Goal: Task Accomplishment & Management: Use online tool/utility

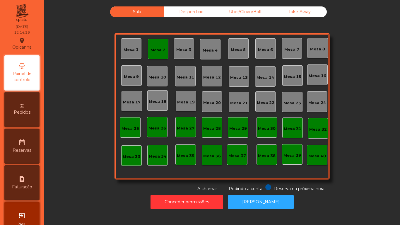
click at [154, 50] on div "Mesa 2" at bounding box center [158, 50] width 15 height 6
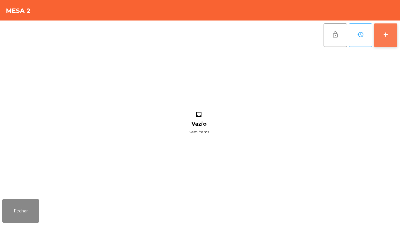
click at [384, 35] on div "add" at bounding box center [385, 34] width 7 height 7
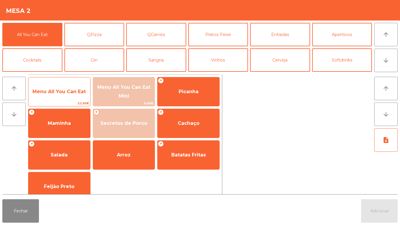
click at [63, 97] on span "Menu All You Can Eat" at bounding box center [59, 92] width 62 height 16
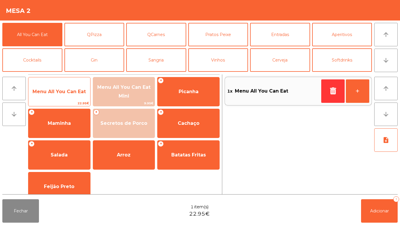
click at [60, 94] on span "Menu All You Can Eat" at bounding box center [59, 92] width 62 height 16
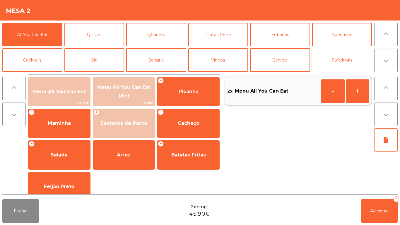
click at [329, 60] on button "Softdrinks" at bounding box center [342, 59] width 60 height 23
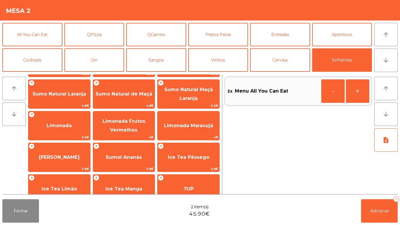
scroll to position [47, 0]
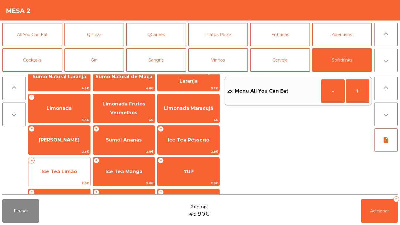
click at [68, 167] on span "Ice Tea Limão" at bounding box center [59, 172] width 62 height 16
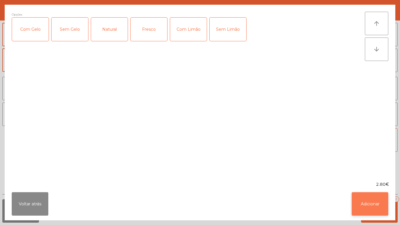
click at [369, 200] on button "Adicionar" at bounding box center [370, 203] width 37 height 23
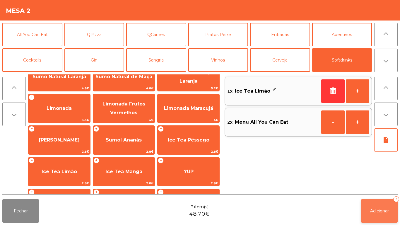
click at [375, 209] on span "Adicionar" at bounding box center [379, 210] width 19 height 5
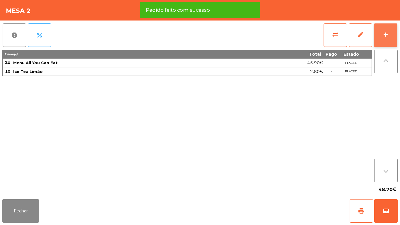
click at [385, 30] on button "add" at bounding box center [385, 34] width 23 height 23
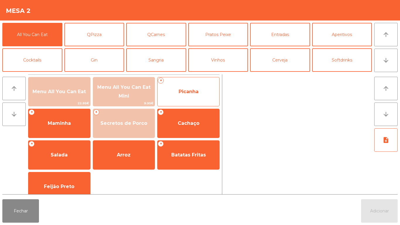
click at [190, 92] on span "Picanha" at bounding box center [189, 92] width 20 height 6
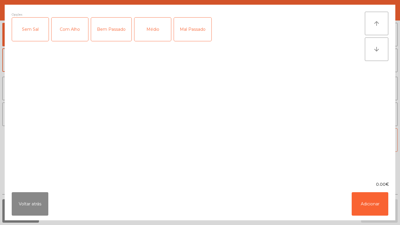
click at [69, 37] on div "Com Alho" at bounding box center [70, 29] width 37 height 23
click at [148, 37] on div "Médio" at bounding box center [152, 29] width 37 height 23
click at [368, 209] on button "Adicionar" at bounding box center [370, 203] width 37 height 23
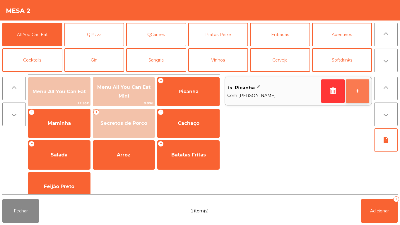
click at [354, 88] on button "+" at bounding box center [357, 90] width 23 height 23
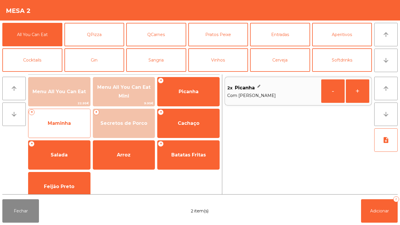
click at [67, 124] on span "Maminha" at bounding box center [59, 123] width 23 height 6
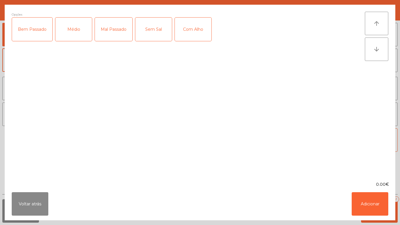
click at [73, 39] on div "Médio" at bounding box center [73, 29] width 37 height 23
click at [185, 31] on div "Com Alho" at bounding box center [193, 29] width 37 height 23
click at [364, 202] on button "Adicionar" at bounding box center [370, 203] width 37 height 23
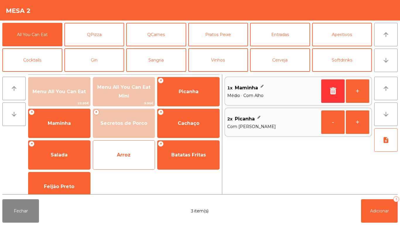
click at [133, 152] on span "Arroz" at bounding box center [124, 155] width 62 height 16
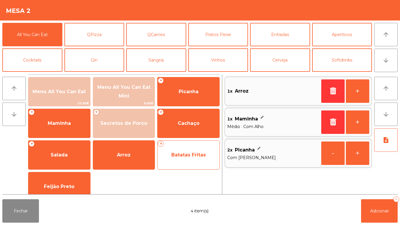
click at [185, 155] on span "Batatas Fritas" at bounding box center [188, 155] width 35 height 6
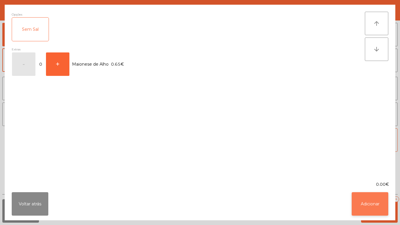
click at [371, 209] on button "Adicionar" at bounding box center [370, 203] width 37 height 23
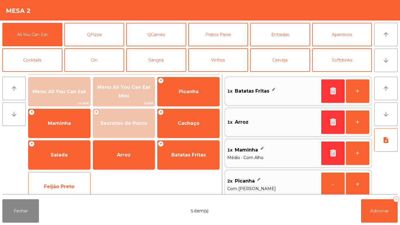
click at [67, 186] on span "Feijão Preto" at bounding box center [59, 187] width 30 height 6
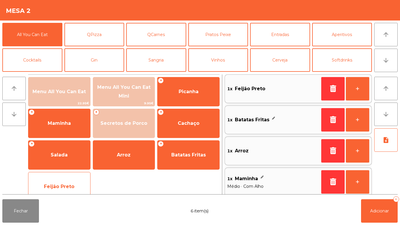
click at [68, 182] on span "Feijão Preto" at bounding box center [59, 187] width 62 height 16
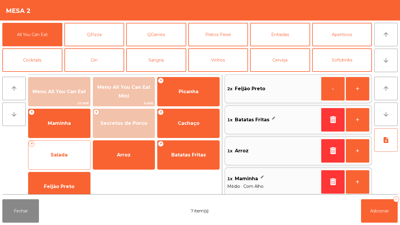
click at [60, 152] on span "Salada" at bounding box center [59, 155] width 17 height 6
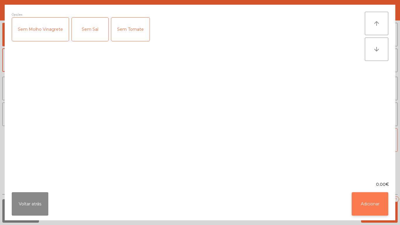
click at [368, 199] on button "Adicionar" at bounding box center [370, 203] width 37 height 23
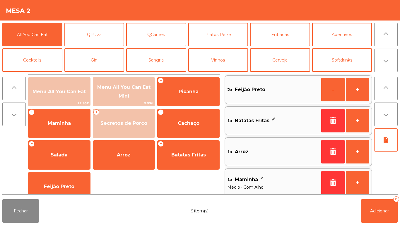
scroll to position [0, 0]
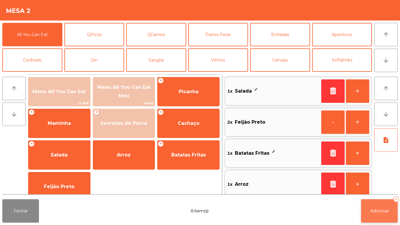
click at [376, 209] on span "Adicionar" at bounding box center [379, 210] width 19 height 5
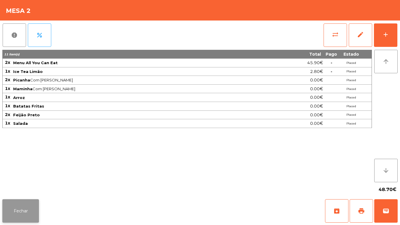
click at [29, 206] on button "Fechar" at bounding box center [20, 210] width 37 height 23
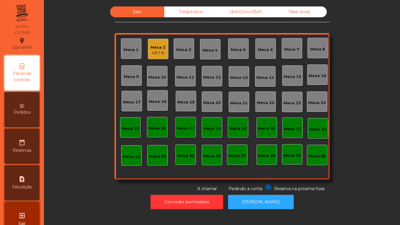
click at [156, 46] on div "Mesa 2" at bounding box center [158, 48] width 15 height 6
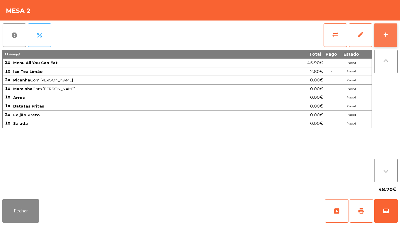
click at [386, 36] on div "add" at bounding box center [385, 34] width 7 height 7
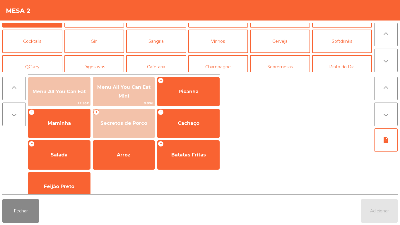
scroll to position [17, 0]
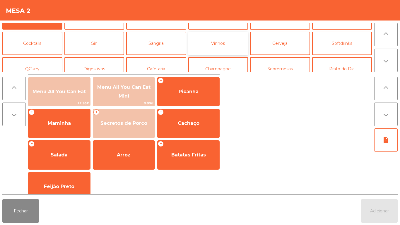
click at [215, 42] on button "Vinhos" at bounding box center [218, 43] width 60 height 23
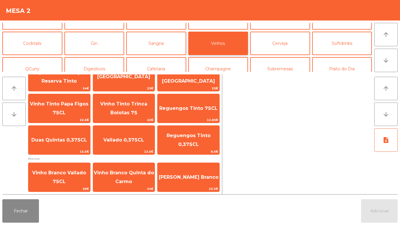
scroll to position [54, 0]
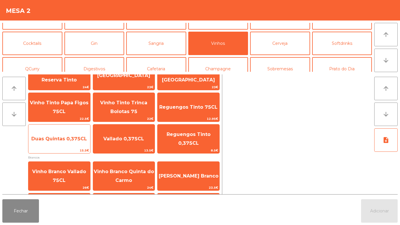
click at [71, 138] on span "Duas Quintas 0,375CL" at bounding box center [59, 139] width 56 height 6
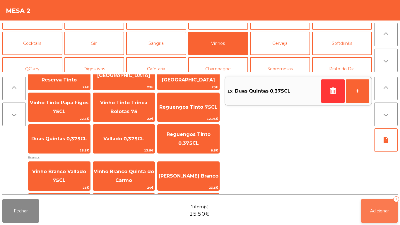
click at [373, 210] on span "Adicionar" at bounding box center [379, 210] width 19 height 5
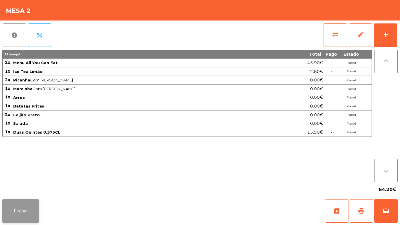
click at [21, 205] on button "Fechar" at bounding box center [20, 210] width 37 height 23
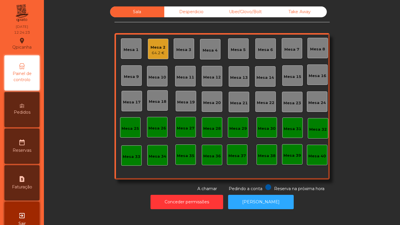
click at [236, 81] on div "Mesa 13" at bounding box center [239, 76] width 21 height 21
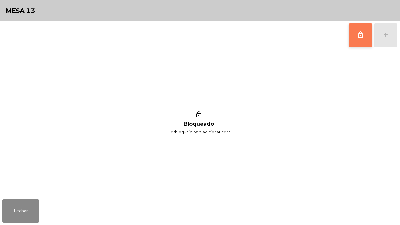
click at [352, 33] on button "lock_outline" at bounding box center [360, 34] width 23 height 23
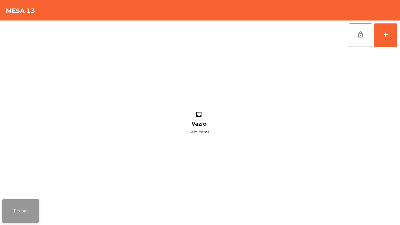
click at [25, 207] on button "Fechar" at bounding box center [20, 210] width 37 height 23
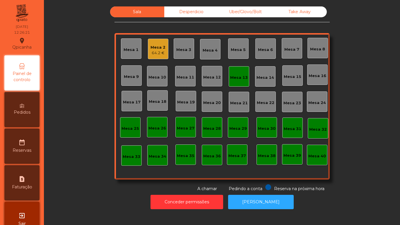
click at [238, 71] on div "Mesa 13" at bounding box center [239, 76] width 21 height 21
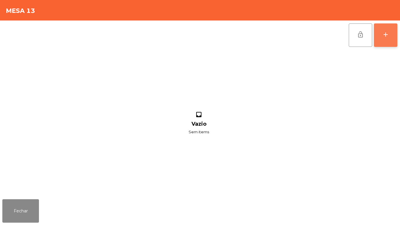
click at [380, 29] on button "add" at bounding box center [385, 34] width 23 height 23
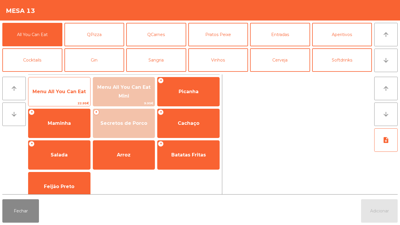
click at [66, 94] on span "Menu All You Can Eat" at bounding box center [59, 92] width 53 height 6
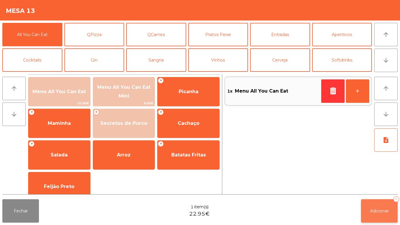
click at [379, 209] on span "Adicionar" at bounding box center [379, 210] width 19 height 5
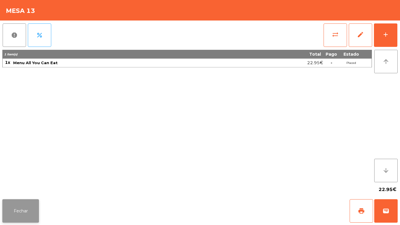
click at [29, 208] on button "Fechar" at bounding box center [20, 210] width 37 height 23
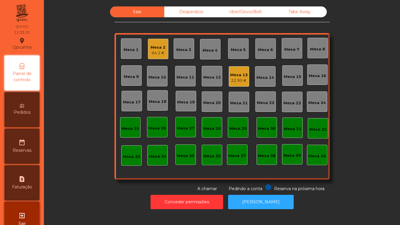
click at [236, 80] on div "22.95 €" at bounding box center [239, 81] width 18 height 6
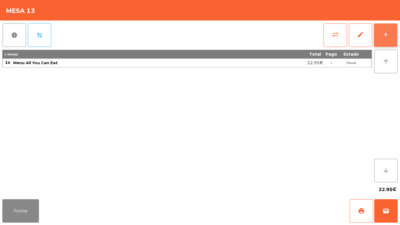
click at [385, 38] on div "add" at bounding box center [385, 34] width 7 height 7
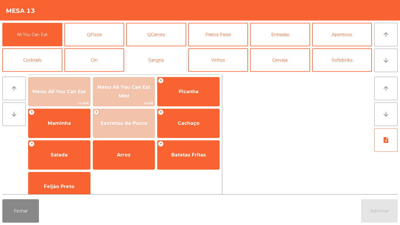
click at [168, 58] on button "Sangria" at bounding box center [156, 59] width 60 height 23
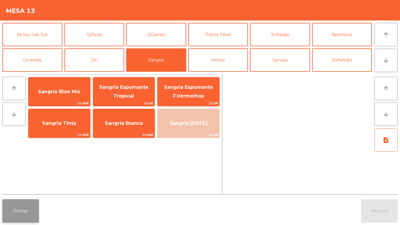
click at [26, 210] on button "Fechar" at bounding box center [20, 210] width 37 height 23
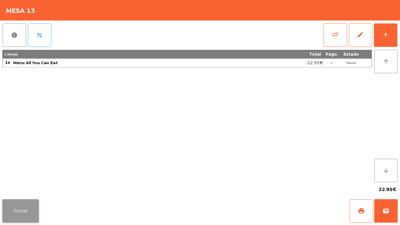
click at [21, 211] on button "Fechar" at bounding box center [20, 210] width 37 height 23
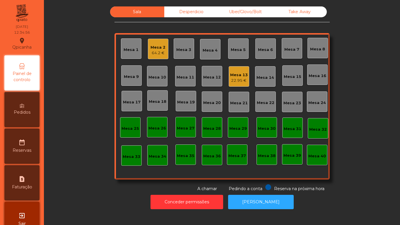
click at [236, 73] on div "Mesa 13" at bounding box center [239, 75] width 18 height 6
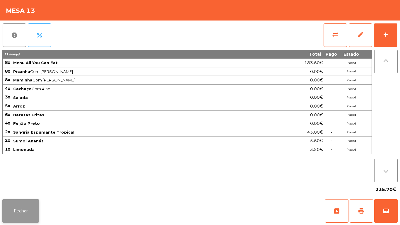
click at [27, 208] on button "Fechar" at bounding box center [20, 210] width 37 height 23
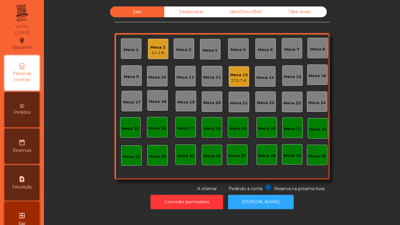
click at [158, 53] on div "64.2 €" at bounding box center [158, 53] width 15 height 6
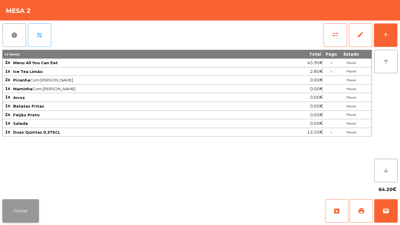
click at [15, 205] on button "Fechar" at bounding box center [20, 210] width 37 height 23
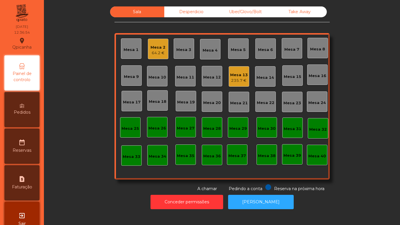
click at [238, 79] on div "235.7 €" at bounding box center [239, 81] width 18 height 6
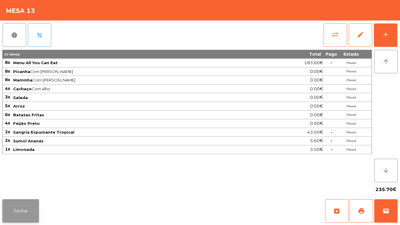
click at [23, 214] on button "Fechar" at bounding box center [20, 210] width 37 height 23
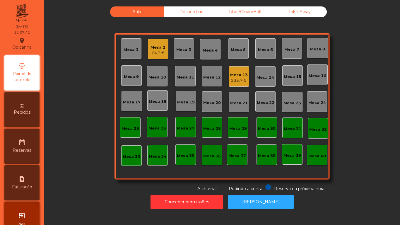
click at [160, 47] on div "Mesa 2" at bounding box center [158, 48] width 15 height 6
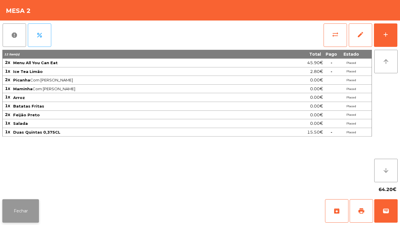
click at [21, 205] on button "Fechar" at bounding box center [20, 210] width 37 height 23
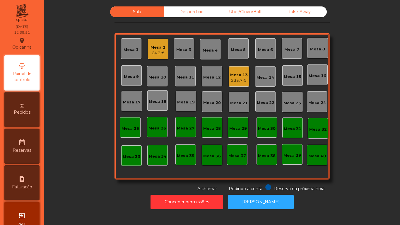
click at [156, 108] on div "Mesa 18" at bounding box center [157, 100] width 21 height 21
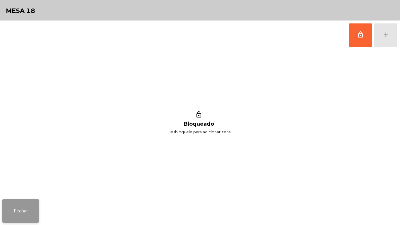
click at [26, 204] on button "Fechar" at bounding box center [20, 210] width 37 height 23
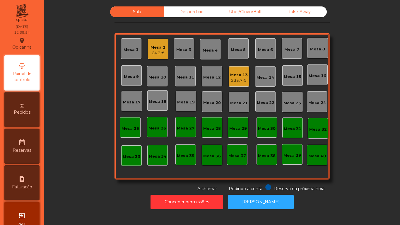
click at [157, 98] on div "Mesa 18" at bounding box center [158, 100] width 18 height 8
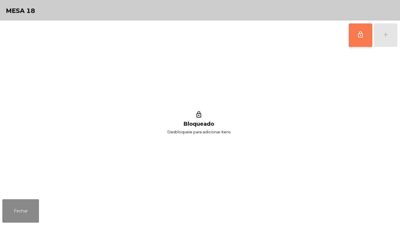
click at [350, 35] on button "lock_outline" at bounding box center [360, 34] width 23 height 23
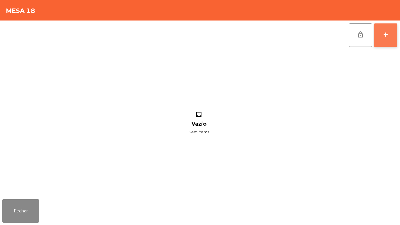
click at [385, 31] on div "add" at bounding box center [385, 34] width 7 height 7
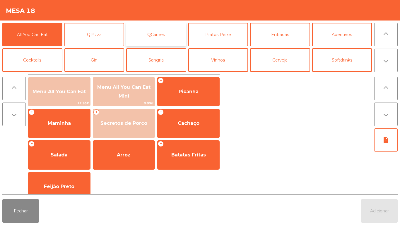
click at [167, 40] on button "QCarnes" at bounding box center [156, 34] width 60 height 23
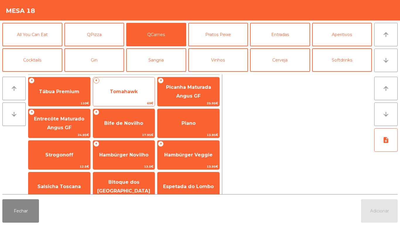
click at [127, 91] on span "Tomahawk" at bounding box center [124, 92] width 28 height 6
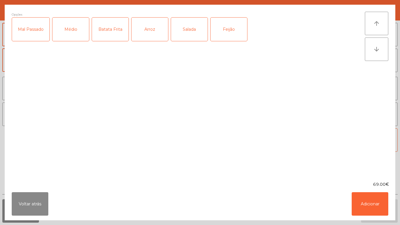
click at [30, 33] on div "Mal Passado" at bounding box center [31, 29] width 38 height 23
click at [110, 29] on div "Batata Frita" at bounding box center [110, 29] width 37 height 23
click at [364, 205] on button "Adicionar" at bounding box center [370, 203] width 37 height 23
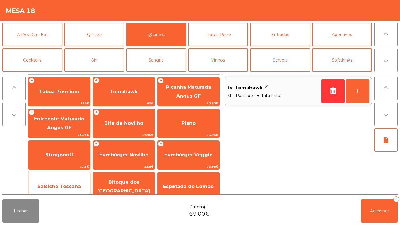
click at [72, 181] on span "Salsicha Toscana" at bounding box center [59, 187] width 62 height 16
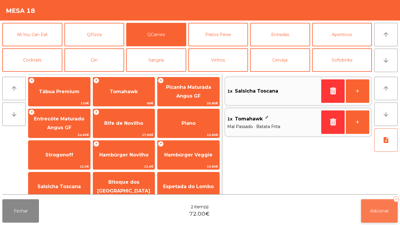
click at [379, 218] on button "Adicionar 2" at bounding box center [379, 210] width 37 height 23
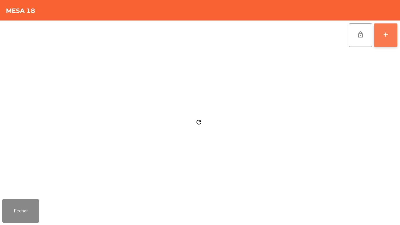
click at [381, 33] on button "add" at bounding box center [385, 34] width 23 height 23
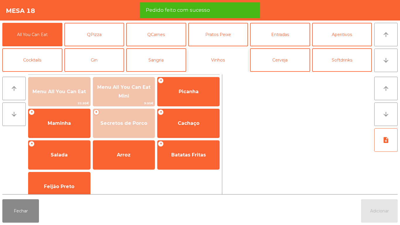
click at [219, 65] on button "Vinhos" at bounding box center [218, 59] width 60 height 23
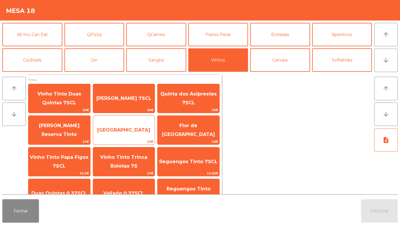
click at [135, 128] on span "[GEOGRAPHIC_DATA]" at bounding box center [123, 130] width 53 height 6
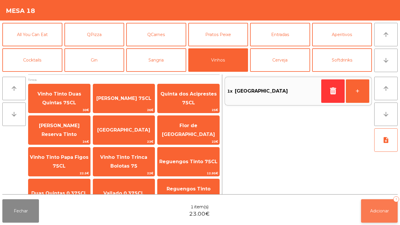
click at [377, 211] on span "Adicionar" at bounding box center [379, 210] width 19 height 5
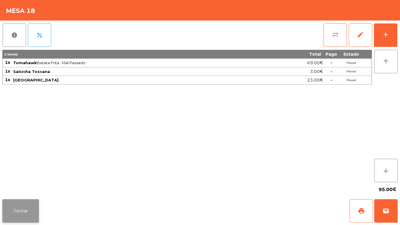
click at [27, 211] on button "Fechar" at bounding box center [20, 210] width 37 height 23
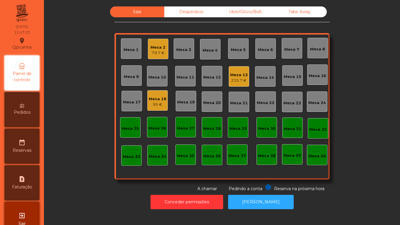
click at [154, 50] on div "Mesa 2" at bounding box center [158, 48] width 15 height 6
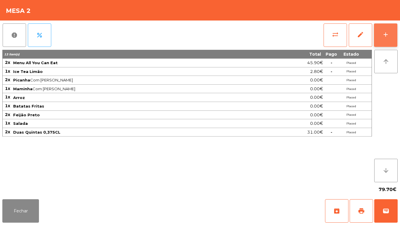
click at [381, 34] on button "add" at bounding box center [385, 34] width 23 height 23
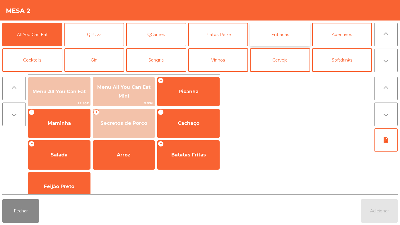
click at [280, 38] on button "Entradas" at bounding box center [280, 34] width 60 height 23
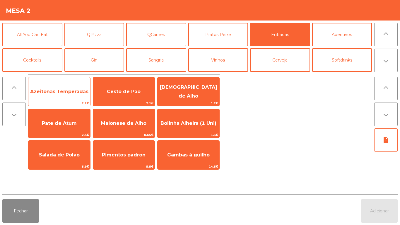
click at [66, 90] on span "Azeitonas Temperadas" at bounding box center [59, 92] width 58 height 6
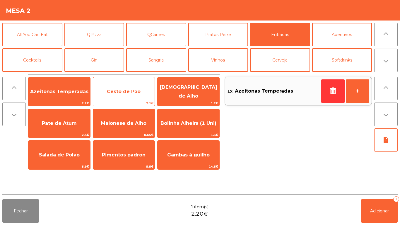
click at [126, 88] on span "Cesto de Pao" at bounding box center [124, 92] width 62 height 16
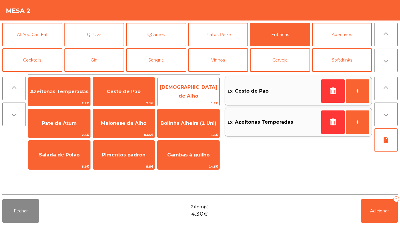
click at [189, 88] on span "[DEMOGRAPHIC_DATA] de Alho" at bounding box center [189, 91] width 62 height 25
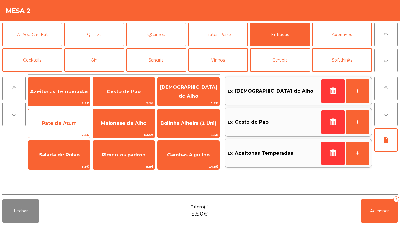
click at [59, 122] on span "Pate de Atum" at bounding box center [59, 123] width 35 height 6
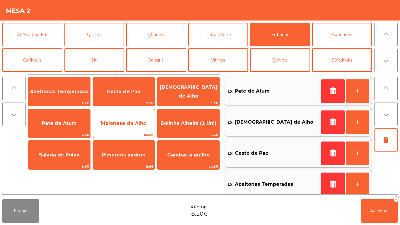
click at [128, 122] on span "Maionese de Alho" at bounding box center [123, 123] width 45 height 6
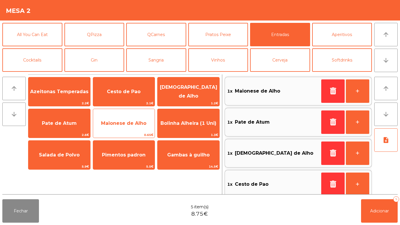
scroll to position [2, 0]
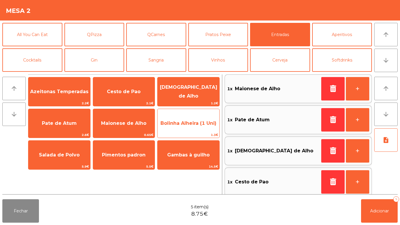
click at [183, 118] on span "Bolinha Alheira (1 Uni)" at bounding box center [189, 123] width 62 height 16
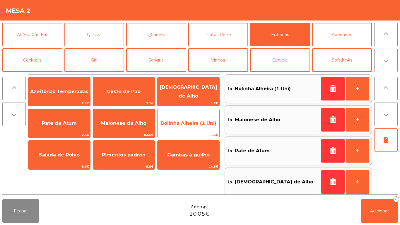
click at [181, 119] on span "Bolinha Alheira (1 Uni)" at bounding box center [189, 123] width 62 height 16
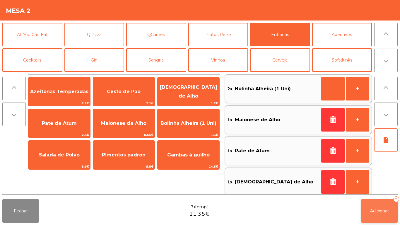
click at [383, 205] on button "Adicionar 7" at bounding box center [379, 210] width 37 height 23
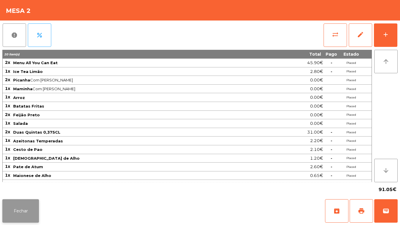
click at [22, 203] on button "Fechar" at bounding box center [20, 210] width 37 height 23
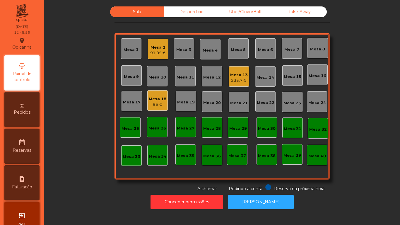
click at [237, 85] on div "Mesa 13 235.7 €" at bounding box center [239, 76] width 21 height 21
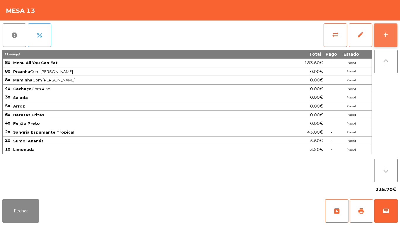
click at [380, 28] on button "add" at bounding box center [385, 34] width 23 height 23
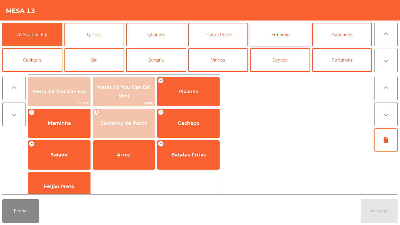
click at [285, 38] on button "Entradas" at bounding box center [280, 34] width 60 height 23
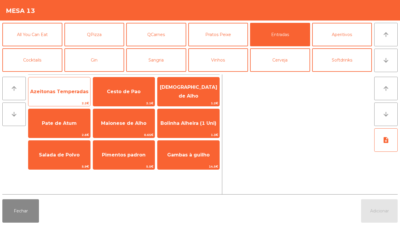
click at [67, 91] on span "Azeitonas Temperadas" at bounding box center [59, 92] width 58 height 6
click at [62, 94] on span "Azeitonas Temperadas" at bounding box center [59, 92] width 62 height 16
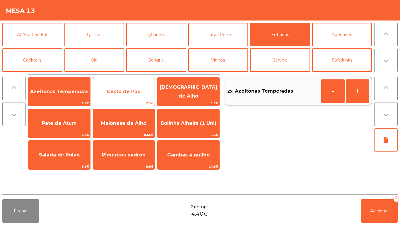
click at [125, 98] on span "Cesto de Pao" at bounding box center [124, 92] width 62 height 16
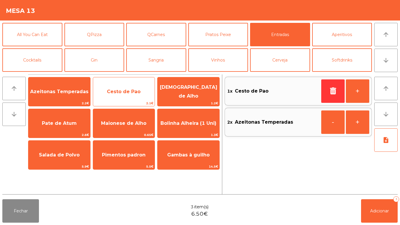
click at [121, 98] on span "Cesto de Pao" at bounding box center [124, 92] width 62 height 16
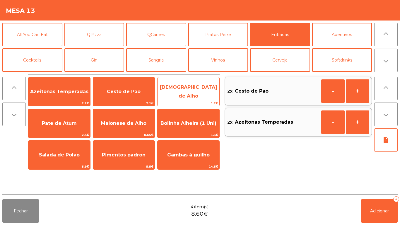
click at [188, 92] on span "[DEMOGRAPHIC_DATA] de Alho" at bounding box center [188, 91] width 57 height 14
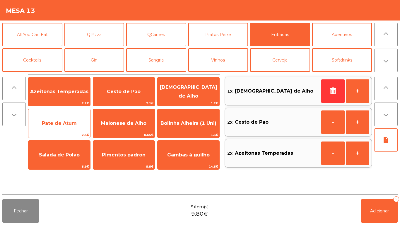
click at [66, 126] on span "Pate de Atum" at bounding box center [59, 123] width 35 height 6
click at [67, 125] on span "Pate de Atum" at bounding box center [59, 123] width 35 height 6
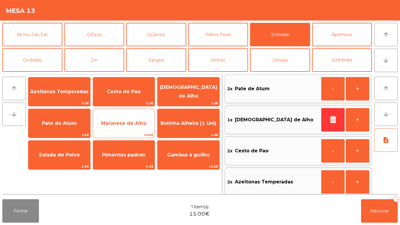
click at [125, 125] on span "Maionese de Alho" at bounding box center [123, 123] width 45 height 6
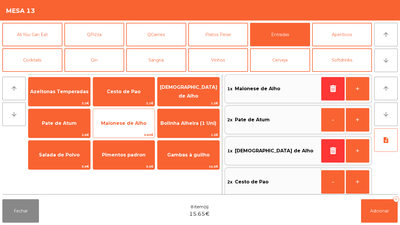
click at [116, 128] on span "Maionese de Alho" at bounding box center [124, 123] width 62 height 16
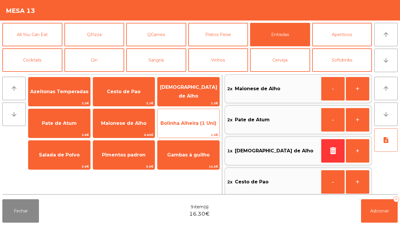
click at [189, 130] on span "Bolinha Alheira (1 Uni)" at bounding box center [189, 123] width 62 height 16
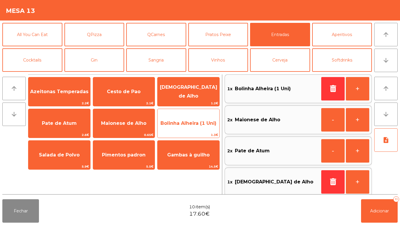
click at [187, 129] on span "Bolinha Alheira (1 Uni)" at bounding box center [189, 123] width 62 height 16
click at [189, 131] on span "Bolinha Alheira (1 Uni)" at bounding box center [189, 123] width 62 height 16
click at [190, 129] on span "Bolinha Alheira (1 Uni)" at bounding box center [189, 123] width 62 height 16
click at [190, 127] on span "Bolinha Alheira (1 Uni)" at bounding box center [189, 123] width 62 height 16
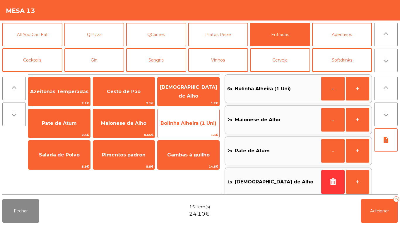
click at [191, 127] on span "Bolinha Alheira (1 Uni)" at bounding box center [189, 123] width 62 height 16
click at [188, 122] on span "Bolinha Alheira (1 Uni)" at bounding box center [189, 123] width 56 height 6
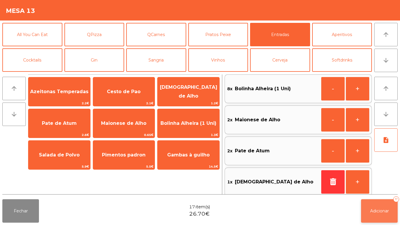
click at [384, 206] on button "Adicionar 17" at bounding box center [379, 210] width 37 height 23
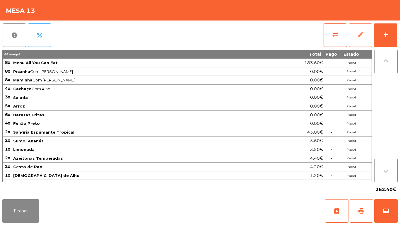
click at [369, 34] on button "edit" at bounding box center [360, 34] width 23 height 23
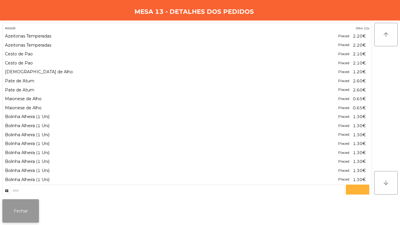
click at [28, 207] on button "Fechar" at bounding box center [20, 210] width 37 height 23
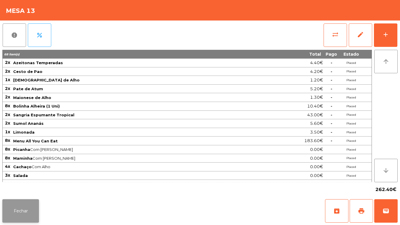
click at [28, 206] on button "Fechar" at bounding box center [20, 210] width 37 height 23
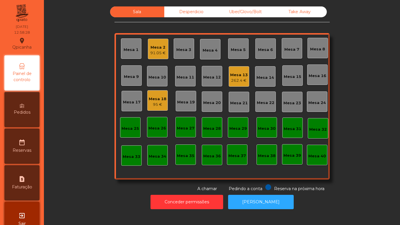
click at [154, 103] on div "95 €" at bounding box center [158, 105] width 18 height 6
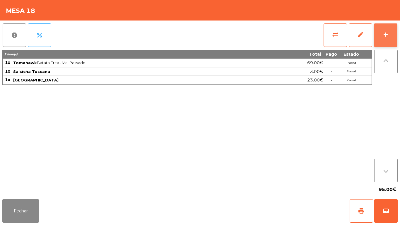
click at [392, 30] on button "add" at bounding box center [385, 34] width 23 height 23
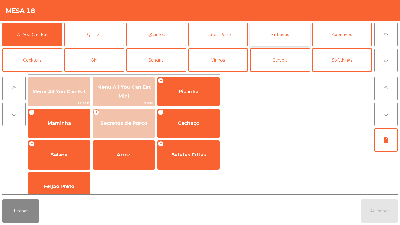
click at [276, 37] on button "Entradas" at bounding box center [280, 34] width 60 height 23
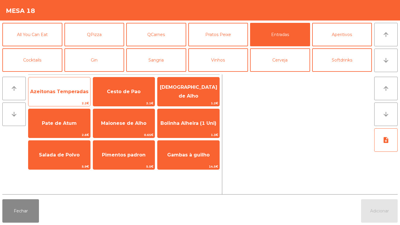
click at [63, 104] on span "2.2€" at bounding box center [59, 103] width 62 height 6
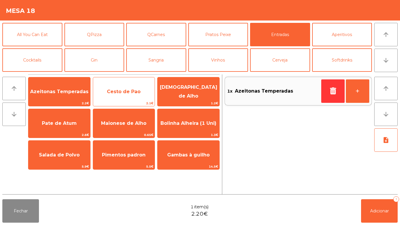
click at [127, 95] on span "Cesto de Pao" at bounding box center [124, 92] width 62 height 16
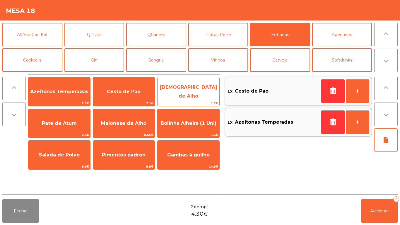
click at [189, 94] on span "[DEMOGRAPHIC_DATA] de Alho" at bounding box center [189, 91] width 62 height 25
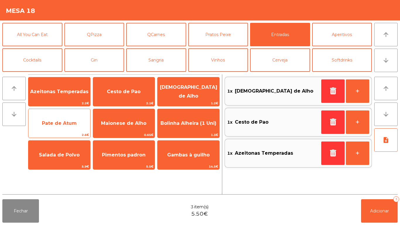
click at [51, 132] on div "Pate de Atum 2.6€" at bounding box center [59, 123] width 62 height 29
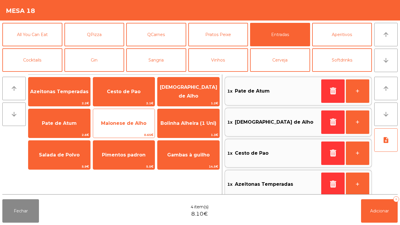
click at [127, 132] on span "0.65€" at bounding box center [124, 135] width 62 height 6
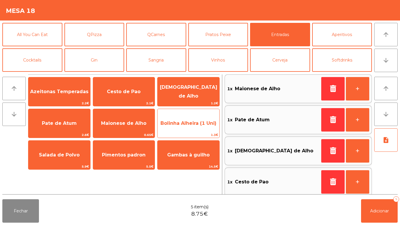
click at [188, 128] on span "Bolinha Alheira (1 Uni)" at bounding box center [189, 123] width 62 height 16
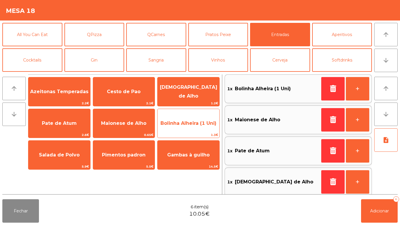
click at [185, 126] on span "Bolinha Alheira (1 Uni)" at bounding box center [189, 123] width 62 height 16
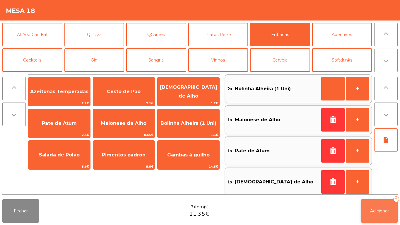
click at [379, 207] on button "Adicionar 7" at bounding box center [379, 210] width 37 height 23
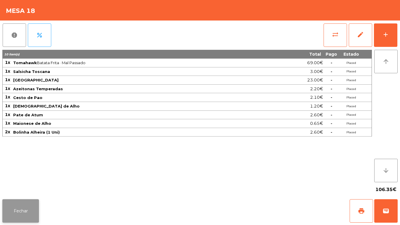
click at [19, 210] on button "Fechar" at bounding box center [20, 210] width 37 height 23
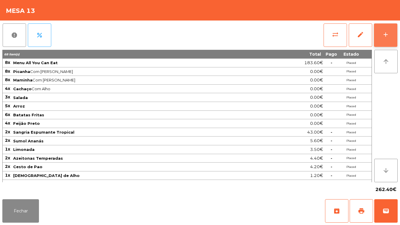
click at [382, 38] on div "add" at bounding box center [385, 34] width 7 height 7
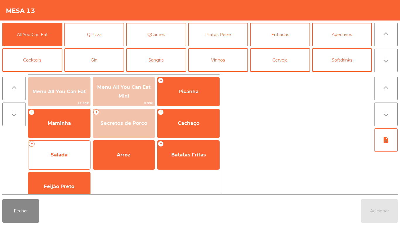
click at [61, 150] on span "Salada" at bounding box center [59, 155] width 62 height 16
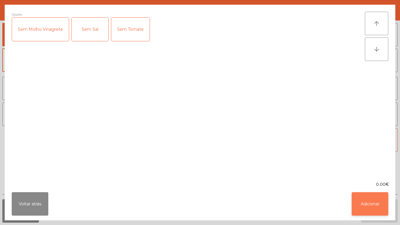
click at [364, 205] on button "Adicionar" at bounding box center [370, 203] width 37 height 23
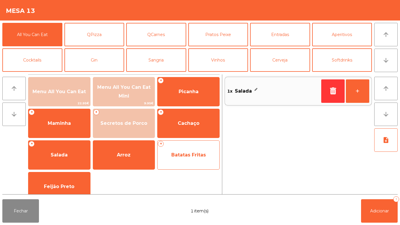
click at [186, 149] on span "Batatas Fritas" at bounding box center [189, 155] width 62 height 16
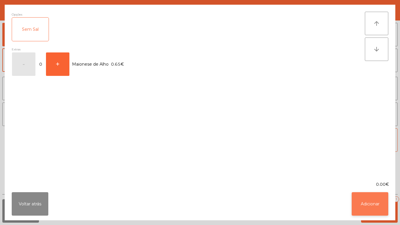
click at [365, 194] on button "Adicionar" at bounding box center [370, 203] width 37 height 23
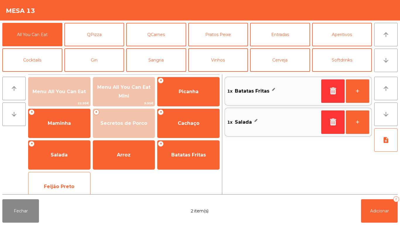
click at [65, 180] on span "Feijão Preto" at bounding box center [59, 187] width 62 height 16
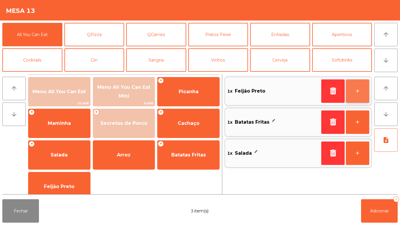
click at [349, 91] on button "+" at bounding box center [357, 90] width 23 height 23
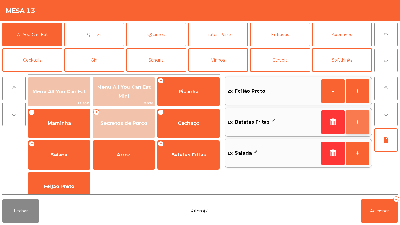
click at [352, 119] on button "+" at bounding box center [357, 121] width 23 height 23
click at [355, 121] on button "+" at bounding box center [357, 121] width 23 height 23
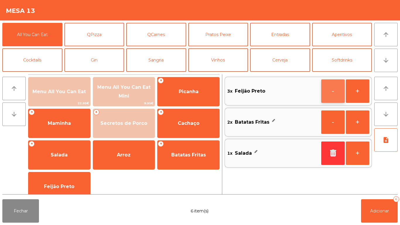
click at [328, 93] on button "-" at bounding box center [332, 90] width 23 height 23
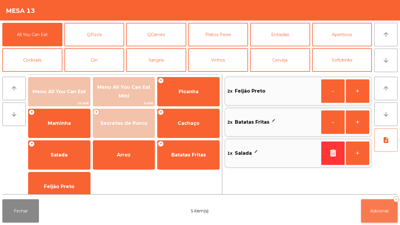
click at [378, 205] on button "Adicionar 5" at bounding box center [379, 210] width 37 height 23
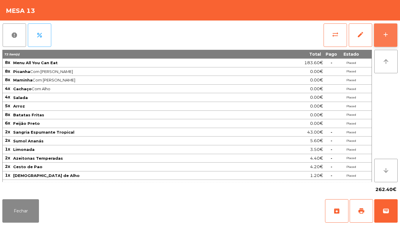
click at [381, 34] on button "add" at bounding box center [385, 34] width 23 height 23
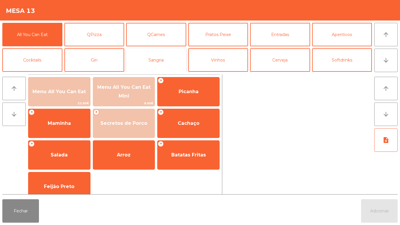
click at [161, 60] on button "Sangria" at bounding box center [156, 59] width 60 height 23
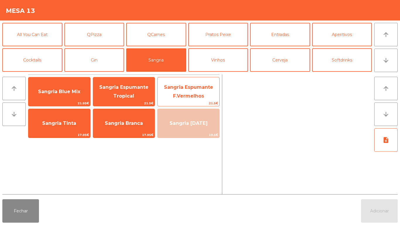
click at [192, 90] on span "Sangria Espumante F.Vermelhos" at bounding box center [189, 91] width 62 height 25
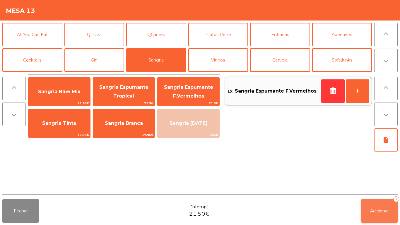
click at [380, 209] on span "Adicionar" at bounding box center [379, 210] width 19 height 5
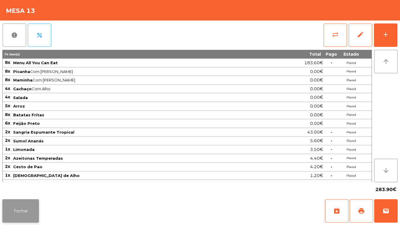
click at [20, 210] on button "Fechar" at bounding box center [20, 210] width 37 height 23
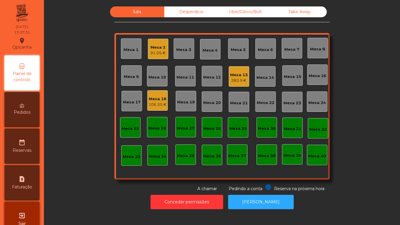
click at [156, 48] on div "Mesa 2" at bounding box center [158, 48] width 16 height 6
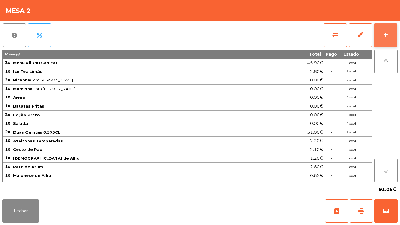
click at [383, 39] on button "add" at bounding box center [385, 34] width 23 height 23
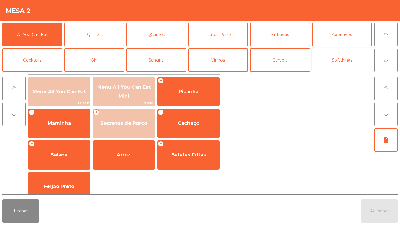
click at [325, 58] on button "Softdrinks" at bounding box center [342, 59] width 60 height 23
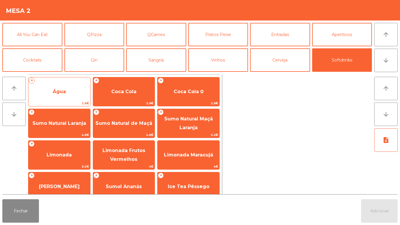
click at [59, 88] on span "Água" at bounding box center [59, 92] width 62 height 16
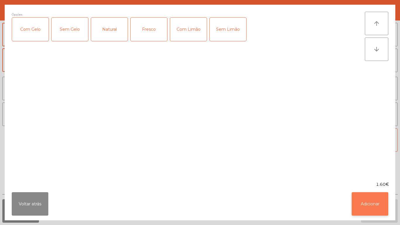
click at [372, 204] on button "Adicionar" at bounding box center [370, 203] width 37 height 23
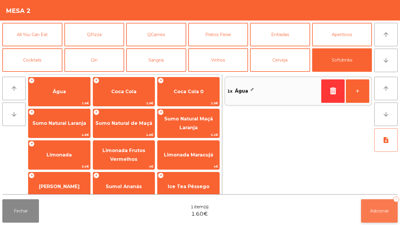
click at [377, 205] on button "Adicionar 1" at bounding box center [379, 210] width 37 height 23
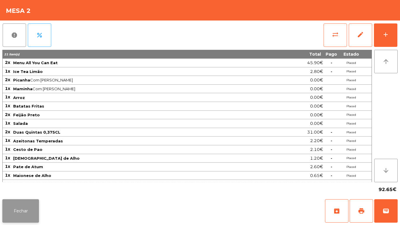
click at [24, 204] on button "Fechar" at bounding box center [20, 210] width 37 height 23
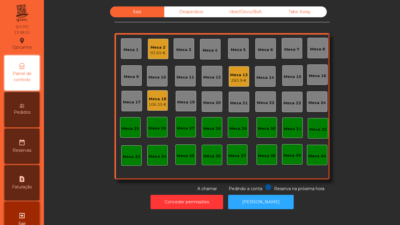
click at [236, 72] on div "Mesa 13" at bounding box center [239, 75] width 18 height 6
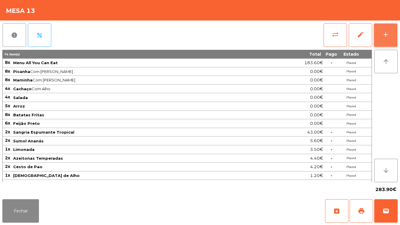
click at [383, 35] on div "add" at bounding box center [385, 34] width 7 height 7
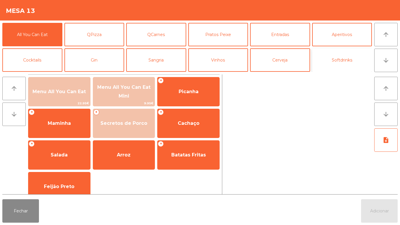
click at [332, 65] on button "Softdrinks" at bounding box center [342, 59] width 60 height 23
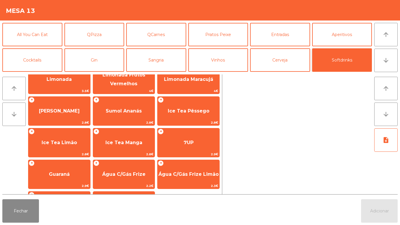
scroll to position [81, 0]
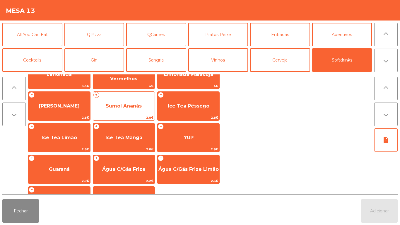
click at [122, 106] on span "Sumol Ananás" at bounding box center [124, 106] width 36 height 6
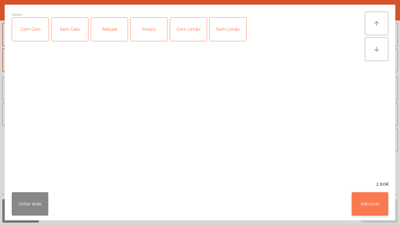
click at [364, 200] on button "Adicionar" at bounding box center [370, 203] width 37 height 23
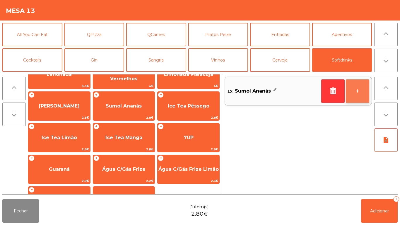
click at [352, 95] on button "+" at bounding box center [357, 90] width 23 height 23
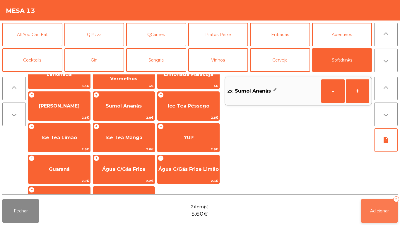
click at [375, 207] on button "Adicionar 2" at bounding box center [379, 210] width 37 height 23
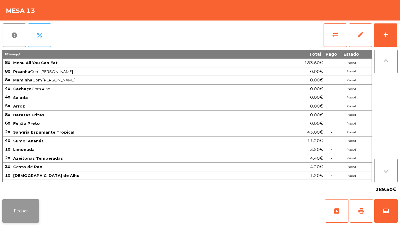
click at [29, 206] on button "Fechar" at bounding box center [20, 210] width 37 height 23
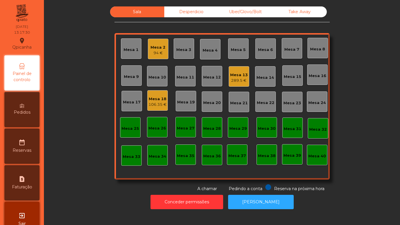
click at [155, 104] on div "106.35 €" at bounding box center [158, 105] width 18 height 6
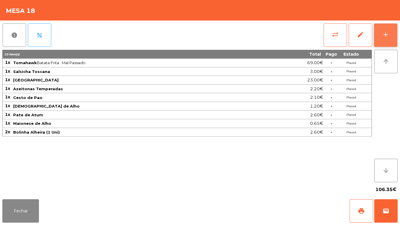
click at [382, 34] on button "add" at bounding box center [385, 34] width 23 height 23
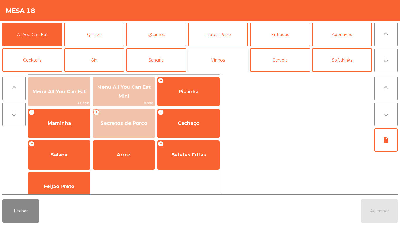
click at [210, 63] on button "Vinhos" at bounding box center [218, 59] width 60 height 23
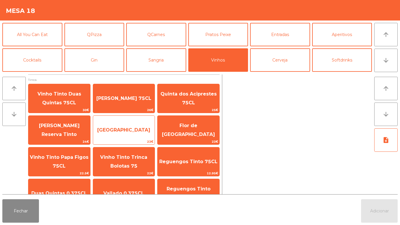
click at [120, 132] on span "[GEOGRAPHIC_DATA]" at bounding box center [123, 130] width 53 height 6
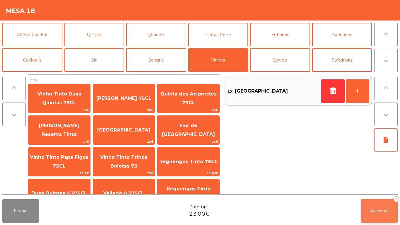
click at [378, 205] on button "Adicionar 1" at bounding box center [379, 210] width 37 height 23
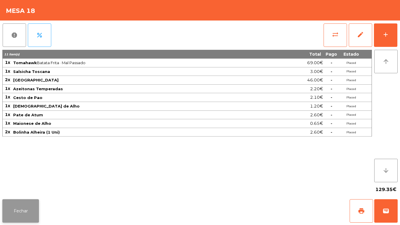
click at [29, 199] on button "Fechar" at bounding box center [20, 210] width 37 height 23
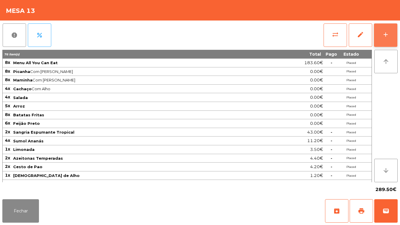
click at [382, 34] on div "add" at bounding box center [385, 34] width 7 height 7
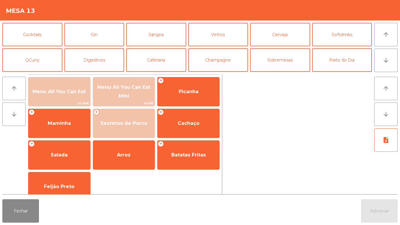
scroll to position [30, 0]
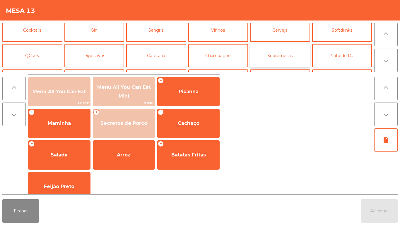
click at [270, 57] on button "Sobremesas" at bounding box center [280, 55] width 60 height 23
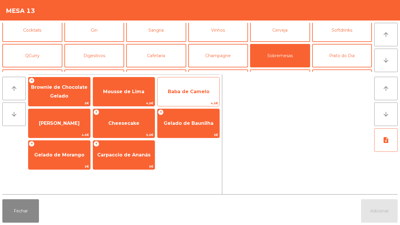
click at [193, 90] on span "Baba de Camelo" at bounding box center [189, 92] width 42 height 6
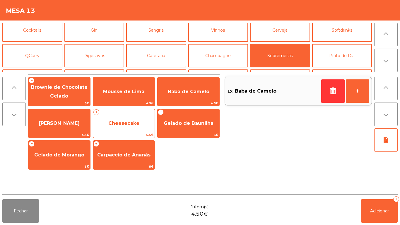
click at [130, 123] on span "Cheesecake" at bounding box center [123, 123] width 31 height 6
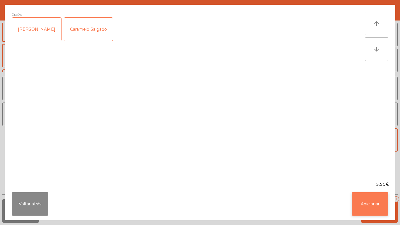
click at [364, 201] on button "Adicionar" at bounding box center [370, 203] width 37 height 23
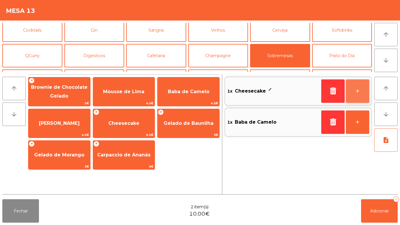
click at [357, 92] on button "+" at bounding box center [357, 90] width 23 height 23
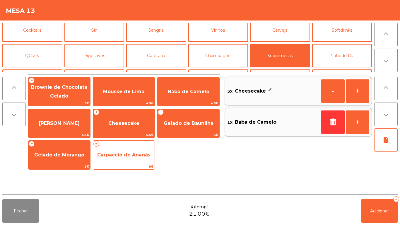
click at [129, 159] on span "Carpaccio de Ananás" at bounding box center [124, 155] width 62 height 16
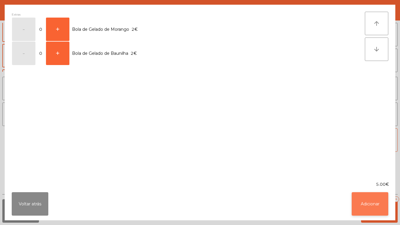
click at [375, 196] on button "Adicionar" at bounding box center [370, 203] width 37 height 23
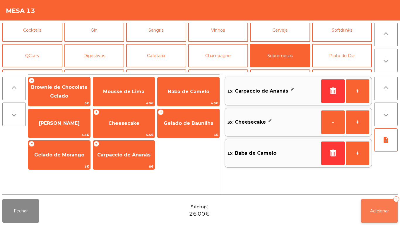
click at [378, 204] on button "Adicionar 5" at bounding box center [379, 210] width 37 height 23
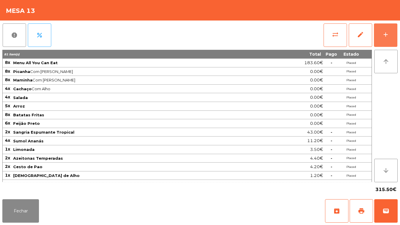
scroll to position [59, 0]
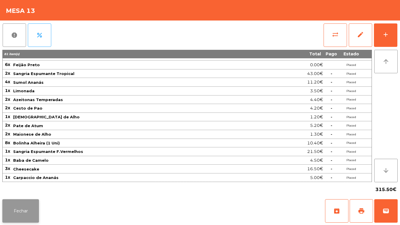
click at [20, 208] on button "Fechar" at bounding box center [20, 210] width 37 height 23
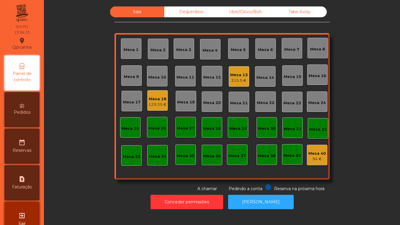
click at [235, 70] on div "Mesa 13 315.5 €" at bounding box center [239, 77] width 18 height 14
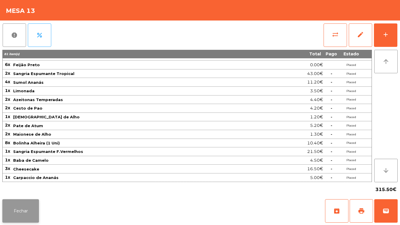
click at [22, 218] on button "Fechar" at bounding box center [20, 210] width 37 height 23
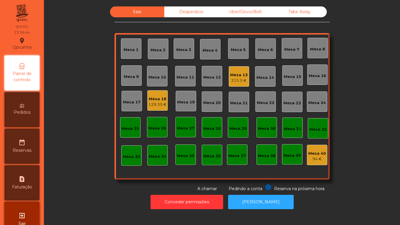
click at [158, 105] on div "129.35 €" at bounding box center [158, 105] width 18 height 6
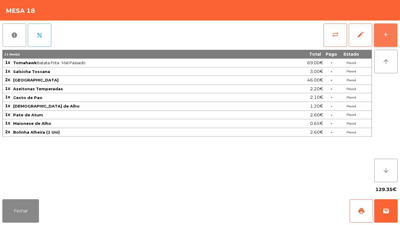
click at [385, 37] on div "add" at bounding box center [385, 34] width 7 height 7
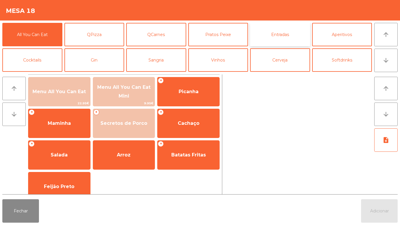
click at [283, 37] on button "Entradas" at bounding box center [280, 34] width 60 height 23
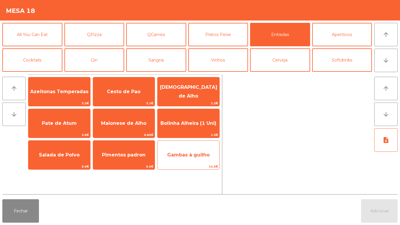
click at [182, 151] on span "Gambas à guilho" at bounding box center [189, 155] width 62 height 16
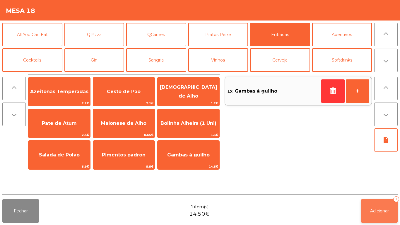
click at [374, 206] on button "Adicionar 1" at bounding box center [379, 210] width 37 height 23
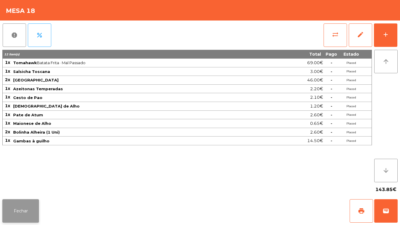
click at [25, 205] on button "Fechar" at bounding box center [20, 210] width 37 height 23
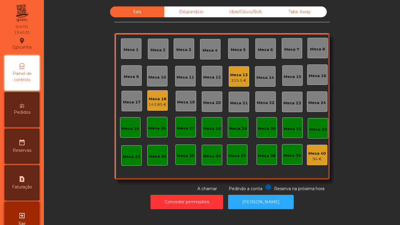
click at [261, 44] on div "Mesa 6" at bounding box center [265, 48] width 21 height 21
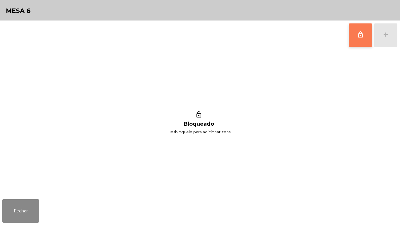
click at [355, 32] on button "lock_outline" at bounding box center [360, 34] width 23 height 23
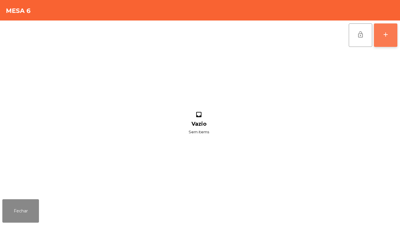
click at [384, 35] on div "add" at bounding box center [385, 34] width 7 height 7
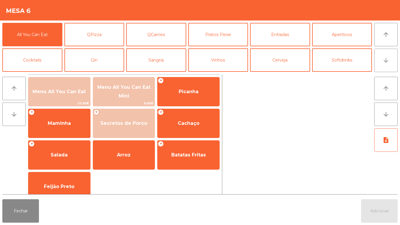
click at [384, 60] on icon "arrow_downward" at bounding box center [386, 60] width 7 height 7
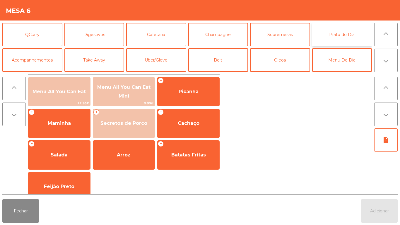
click at [334, 33] on button "Prato do Dia" at bounding box center [342, 34] width 60 height 23
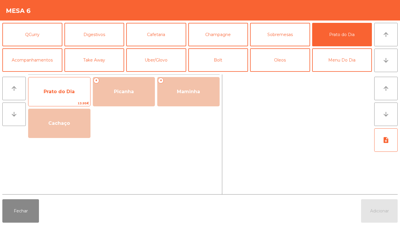
click at [60, 92] on span "Prato do Dia" at bounding box center [59, 92] width 31 height 6
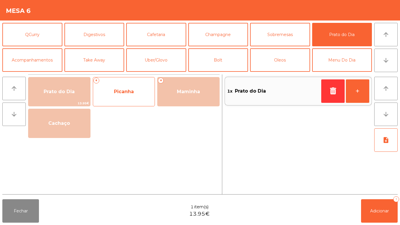
click at [125, 89] on span "Picanha" at bounding box center [124, 92] width 20 height 6
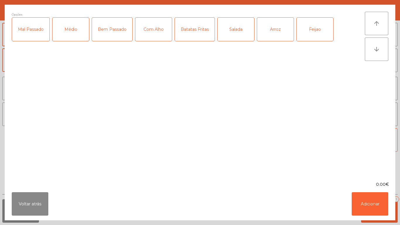
click at [77, 31] on div "Médio" at bounding box center [70, 29] width 37 height 23
click at [34, 32] on div "Mal Passado" at bounding box center [31, 29] width 38 height 23
click at [154, 32] on div "Com Alho" at bounding box center [153, 29] width 37 height 23
click at [193, 30] on div "Batatas Fritas" at bounding box center [195, 29] width 40 height 23
click at [369, 201] on button "Adicionar" at bounding box center [370, 203] width 37 height 23
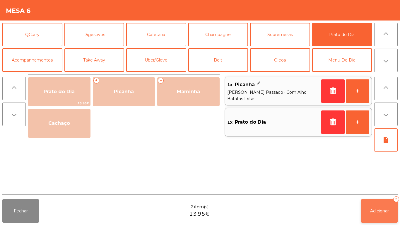
click at [380, 210] on span "Adicionar" at bounding box center [379, 210] width 19 height 5
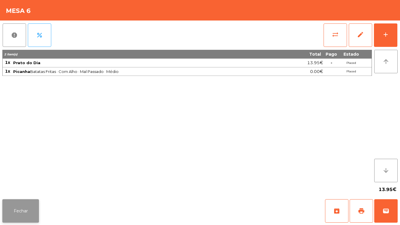
click at [22, 215] on button "Fechar" at bounding box center [20, 210] width 37 height 23
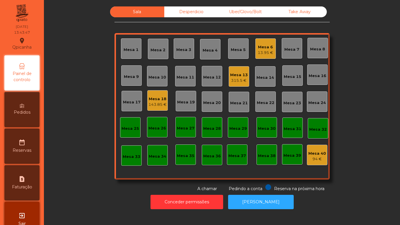
click at [261, 46] on div "Mesa 6" at bounding box center [266, 47] width 16 height 6
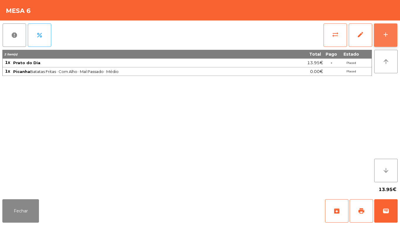
click at [385, 35] on div "add" at bounding box center [385, 34] width 7 height 7
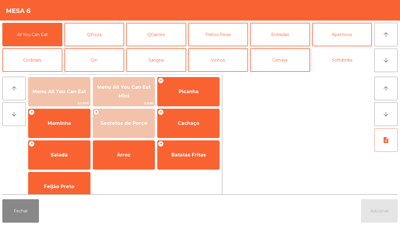
click at [336, 59] on button "Softdrinks" at bounding box center [342, 59] width 60 height 23
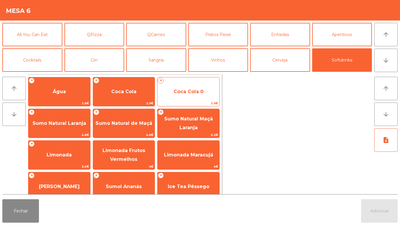
click at [187, 93] on span "Coca Cola 0" at bounding box center [189, 92] width 30 height 6
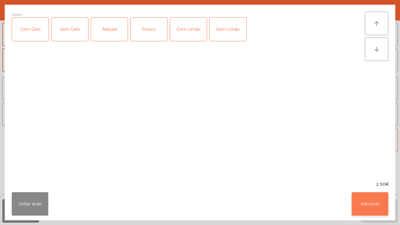
click at [362, 202] on button "Adicionar" at bounding box center [370, 203] width 37 height 23
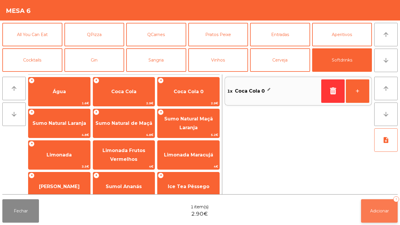
click at [376, 210] on span "Adicionar" at bounding box center [379, 210] width 19 height 5
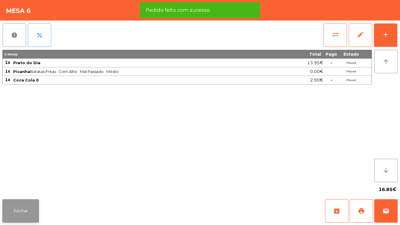
click at [25, 210] on button "Fechar" at bounding box center [20, 210] width 37 height 23
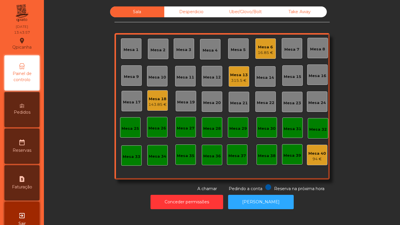
click at [236, 79] on div "315.5 €" at bounding box center [239, 81] width 18 height 6
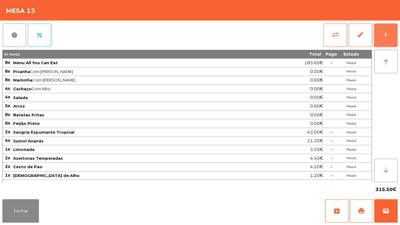
click at [380, 37] on button "add" at bounding box center [385, 34] width 23 height 23
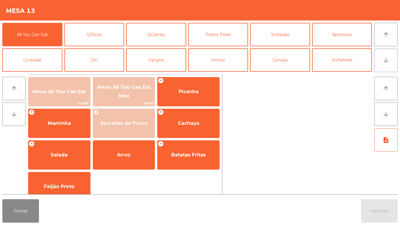
click at [385, 62] on icon "arrow_downward" at bounding box center [386, 60] width 7 height 7
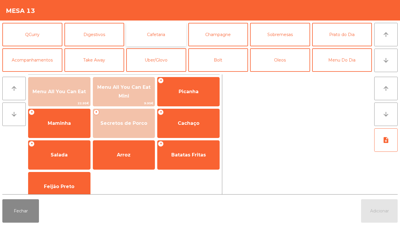
click at [156, 37] on button "Cafetaria" at bounding box center [156, 34] width 60 height 23
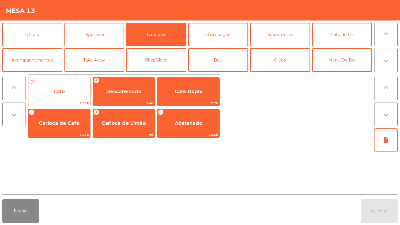
click at [50, 88] on span "Café" at bounding box center [59, 92] width 62 height 16
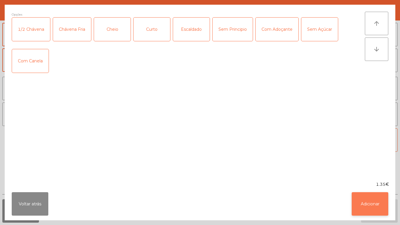
click at [368, 200] on button "Adicionar" at bounding box center [370, 203] width 37 height 23
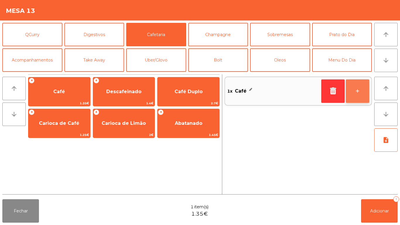
click at [352, 91] on button "+" at bounding box center [357, 90] width 23 height 23
click at [351, 92] on button "+" at bounding box center [357, 90] width 23 height 23
click at [350, 90] on button "+" at bounding box center [357, 90] width 23 height 23
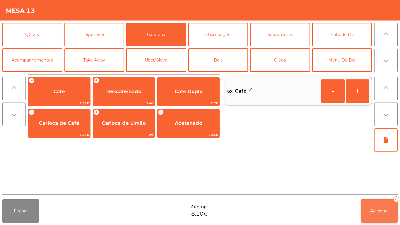
click at [377, 210] on span "Adicionar" at bounding box center [379, 210] width 19 height 5
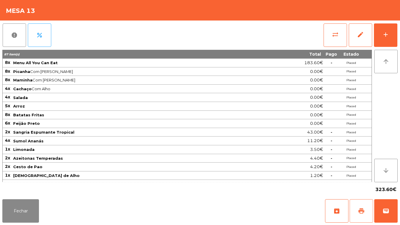
click at [357, 210] on button "print" at bounding box center [361, 210] width 23 height 23
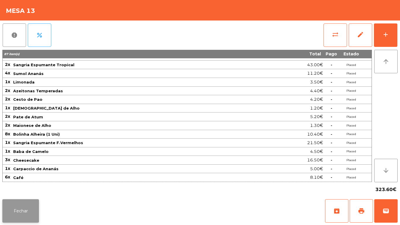
click at [25, 208] on button "Fechar" at bounding box center [20, 210] width 37 height 23
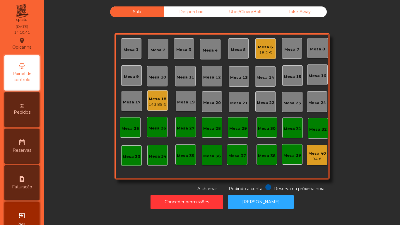
click at [263, 50] on div "18.2 €" at bounding box center [265, 53] width 15 height 6
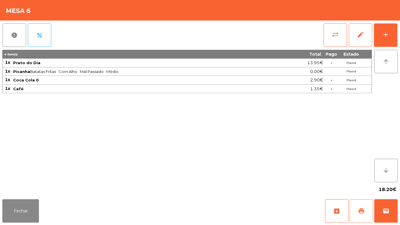
click at [359, 208] on span "print" at bounding box center [361, 210] width 7 height 7
